Goal: Transaction & Acquisition: Purchase product/service

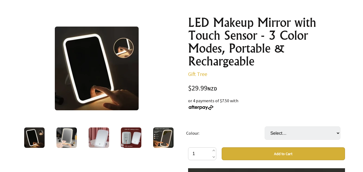
scroll to position [54, 0]
click at [128, 137] on img at bounding box center [131, 138] width 20 height 20
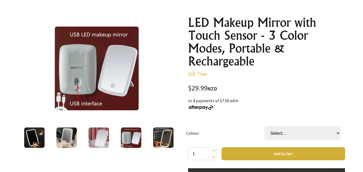
scroll to position [0, 0]
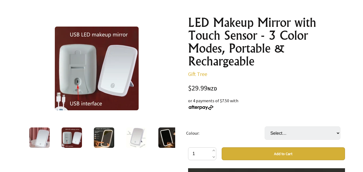
click at [104, 136] on img at bounding box center [104, 138] width 20 height 20
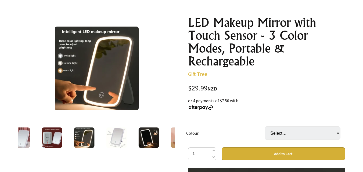
click at [118, 134] on img at bounding box center [116, 138] width 20 height 20
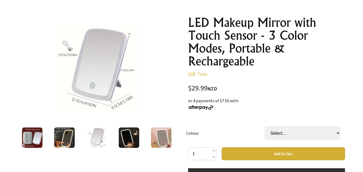
click at [162, 138] on img at bounding box center [161, 138] width 20 height 20
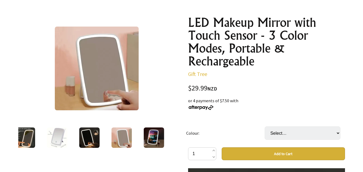
click at [77, 136] on div at bounding box center [89, 138] width 32 height 23
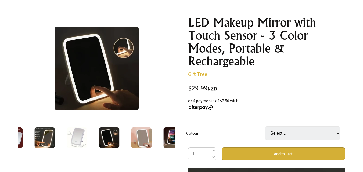
click at [67, 133] on img at bounding box center [77, 138] width 20 height 20
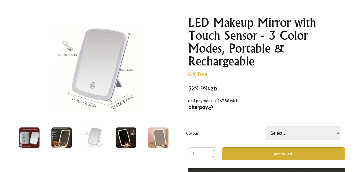
click at [62, 133] on img at bounding box center [61, 138] width 20 height 20
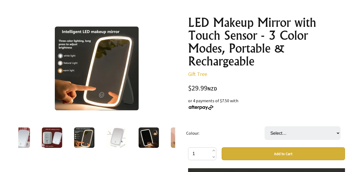
click at [50, 133] on img at bounding box center [52, 138] width 20 height 20
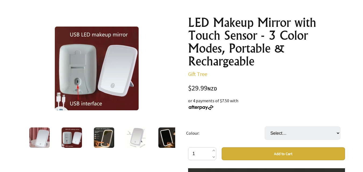
click at [75, 62] on img at bounding box center [97, 69] width 84 height 84
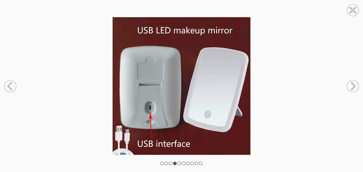
click at [351, 12] on icon at bounding box center [353, 10] width 5 height 5
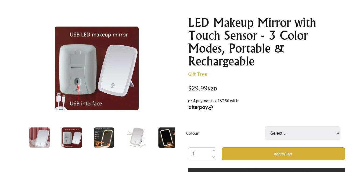
click at [167, 139] on img at bounding box center [168, 138] width 20 height 20
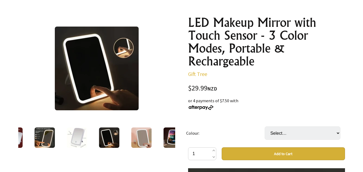
click at [151, 135] on img at bounding box center [141, 138] width 20 height 20
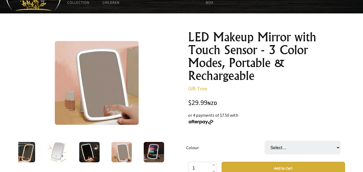
scroll to position [27, 0]
